Goal: Task Accomplishment & Management: Use online tool/utility

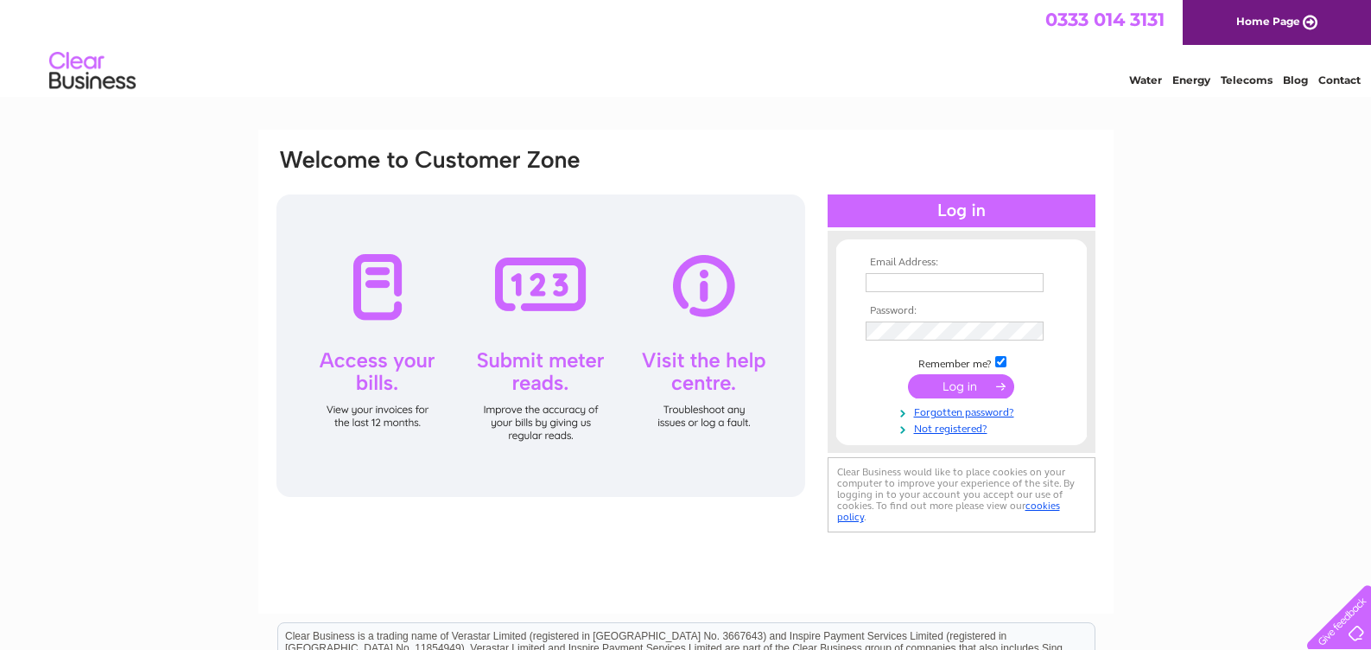
type input "[EMAIL_ADDRESS][DOMAIN_NAME]"
click at [979, 387] on input "submit" at bounding box center [961, 386] width 106 height 24
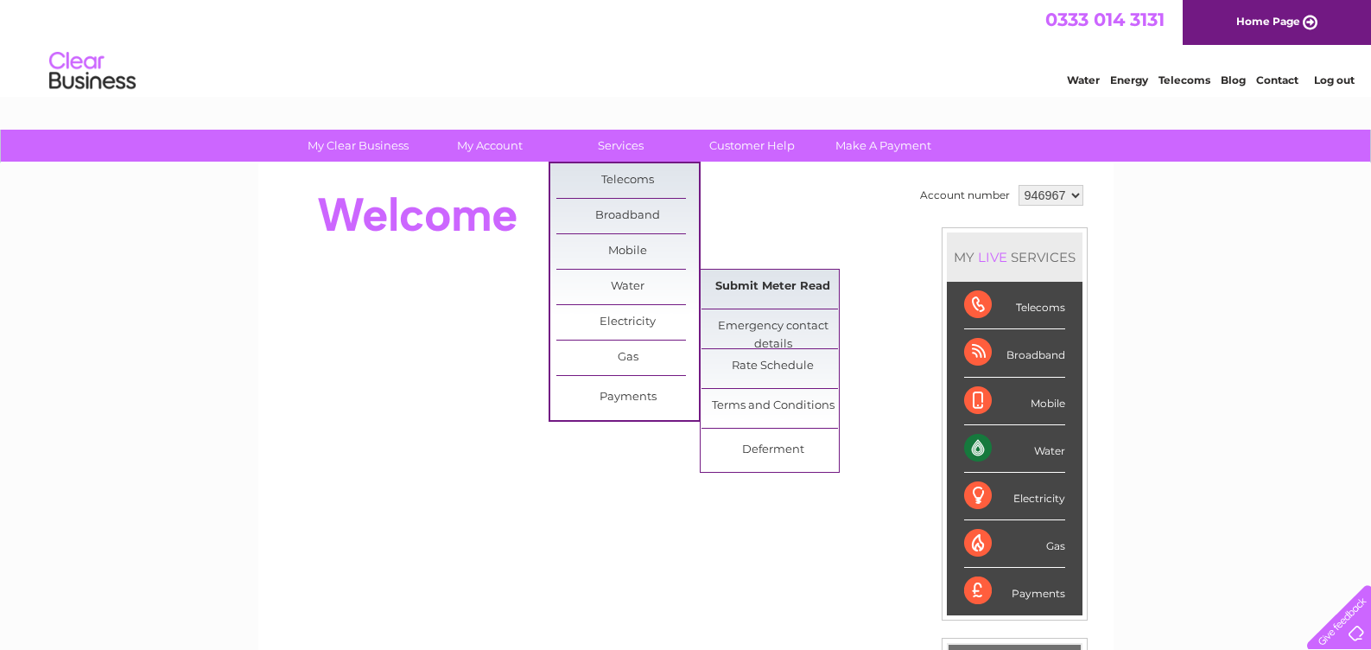
click at [764, 288] on link "Submit Meter Read" at bounding box center [773, 287] width 143 height 35
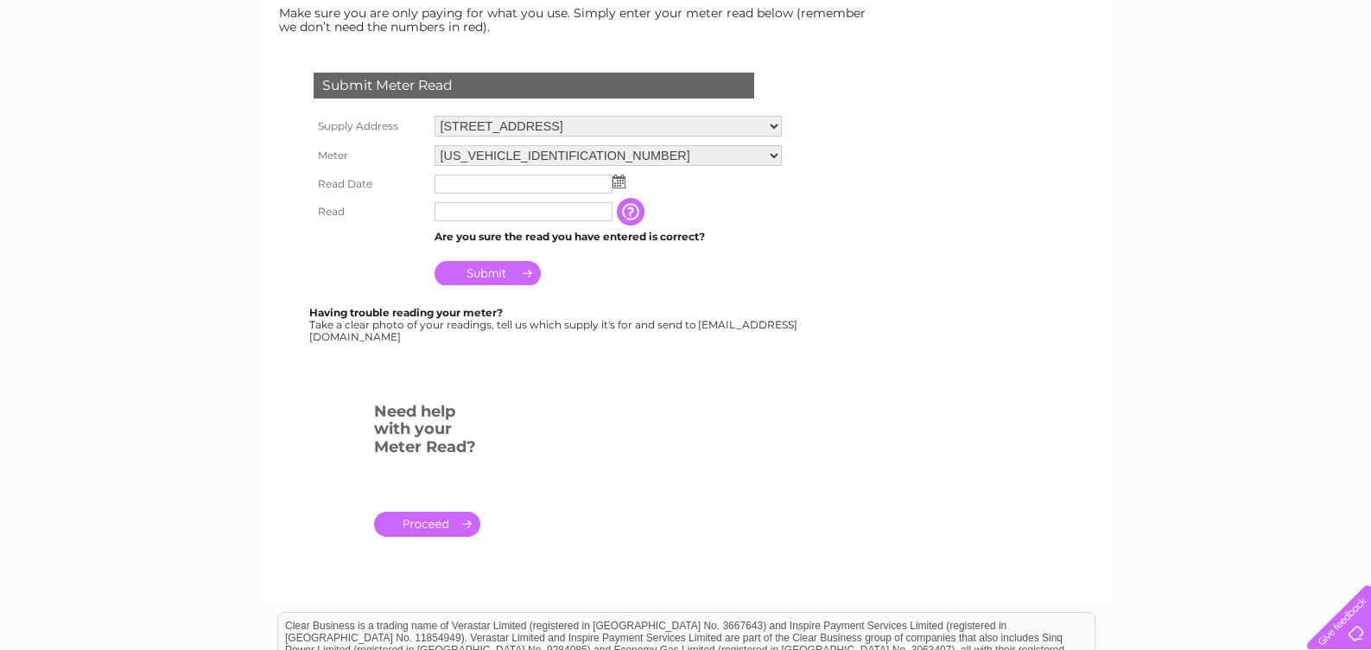
scroll to position [259, 0]
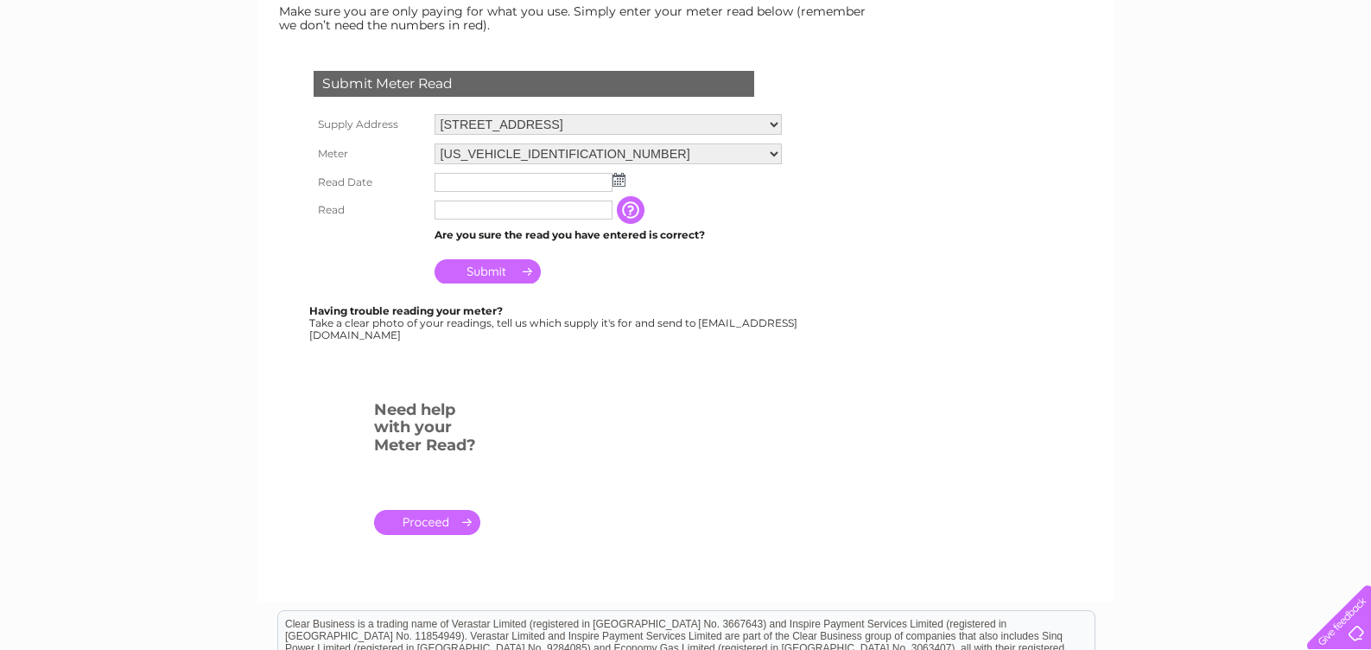
click at [620, 177] on img at bounding box center [619, 180] width 13 height 14
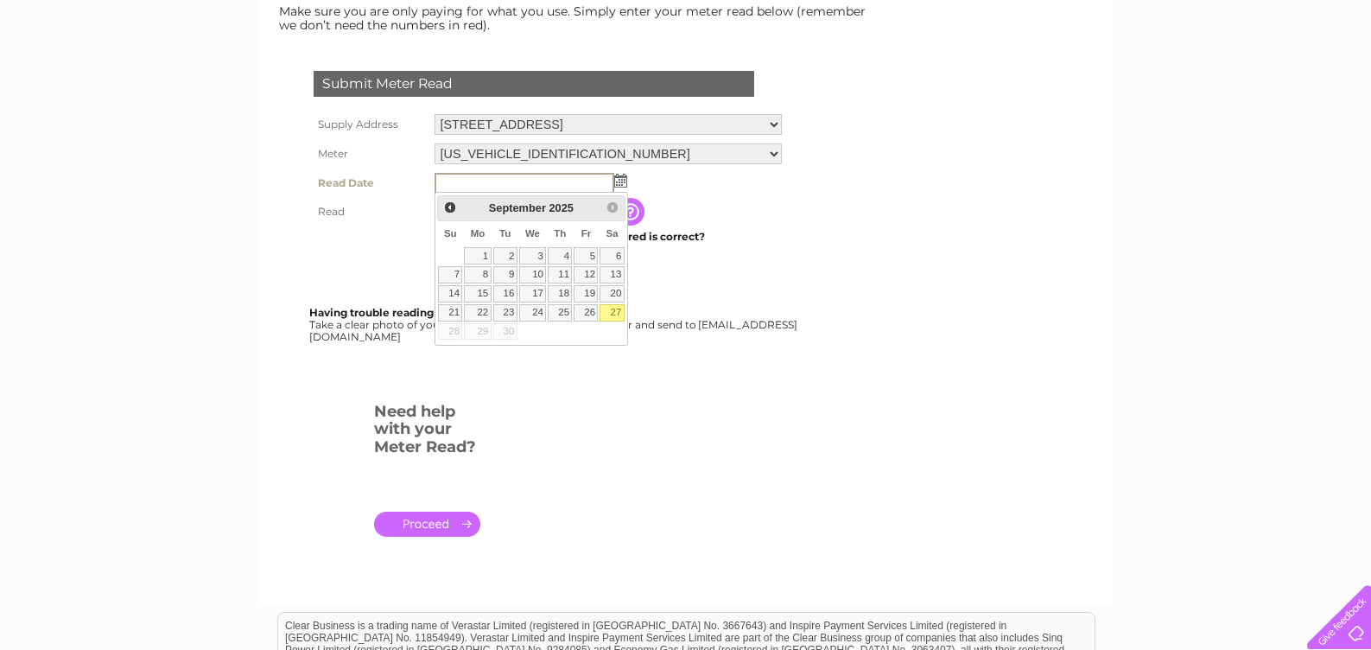
click at [612, 309] on link "27" at bounding box center [612, 312] width 24 height 17
type input "2025/09/27"
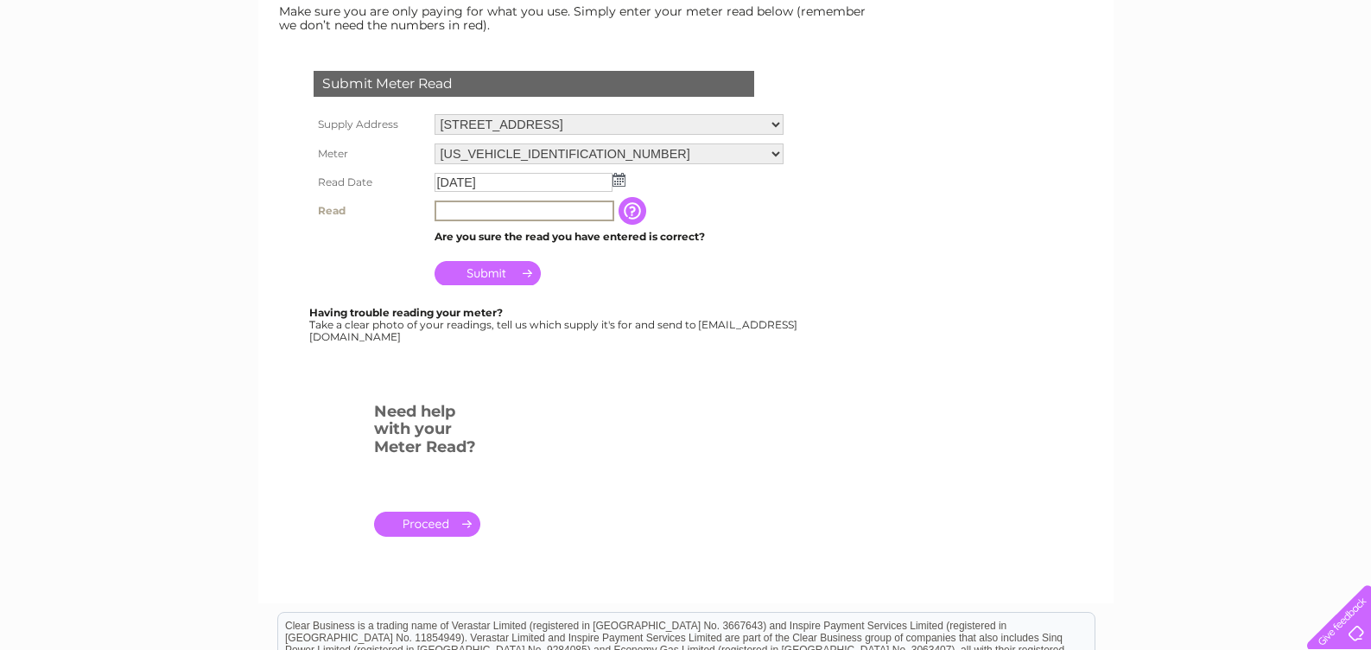
click at [503, 212] on input "text" at bounding box center [525, 210] width 180 height 21
type input "401"
click at [502, 271] on input "Submit" at bounding box center [488, 273] width 106 height 24
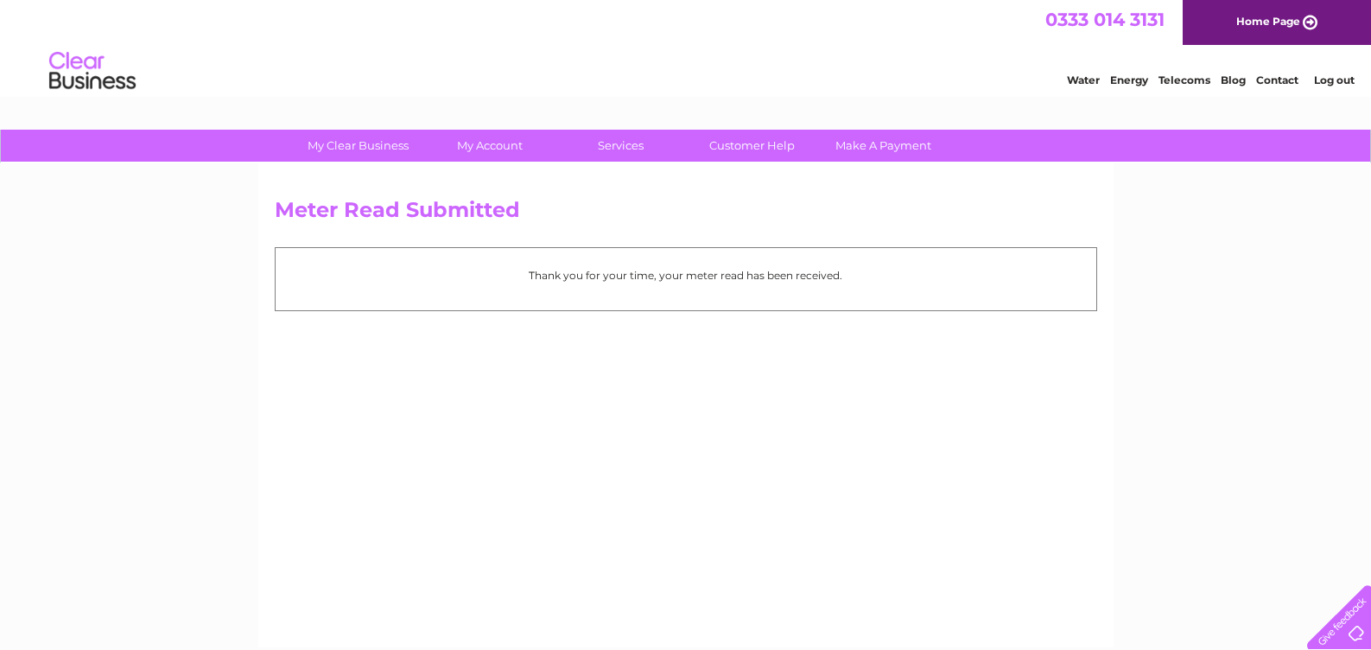
click at [1345, 73] on link "Log out" at bounding box center [1334, 79] width 41 height 13
